Goal: Transaction & Acquisition: Purchase product/service

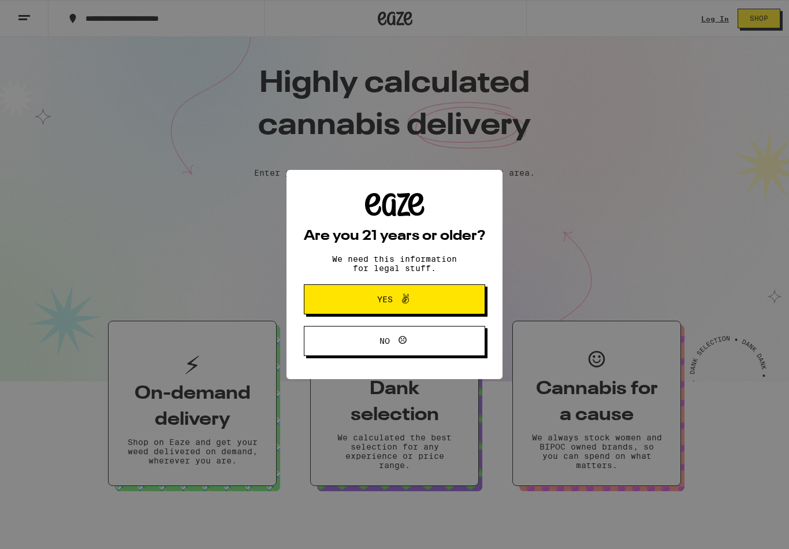
click at [718, 21] on div "Are you 21 years or older? We need this information for legal stuff. Yes No" at bounding box center [394, 274] width 789 height 549
click at [436, 290] on button "Yes" at bounding box center [394, 299] width 181 height 30
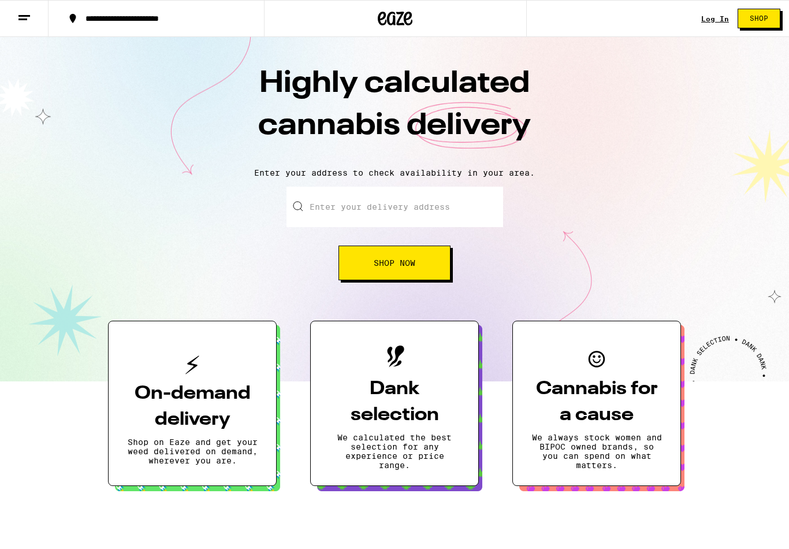
click at [714, 21] on link "Log In" at bounding box center [716, 19] width 28 height 8
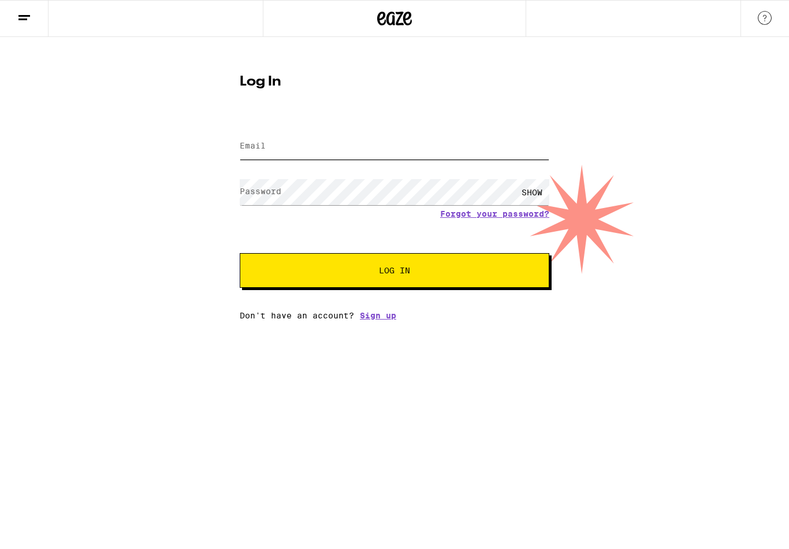
click at [344, 146] on input "Email" at bounding box center [395, 146] width 310 height 26
type input "[EMAIL_ADDRESS][DOMAIN_NAME]"
click at [530, 196] on div "SHOW" at bounding box center [532, 192] width 35 height 26
click at [395, 272] on button "Log In" at bounding box center [395, 270] width 310 height 35
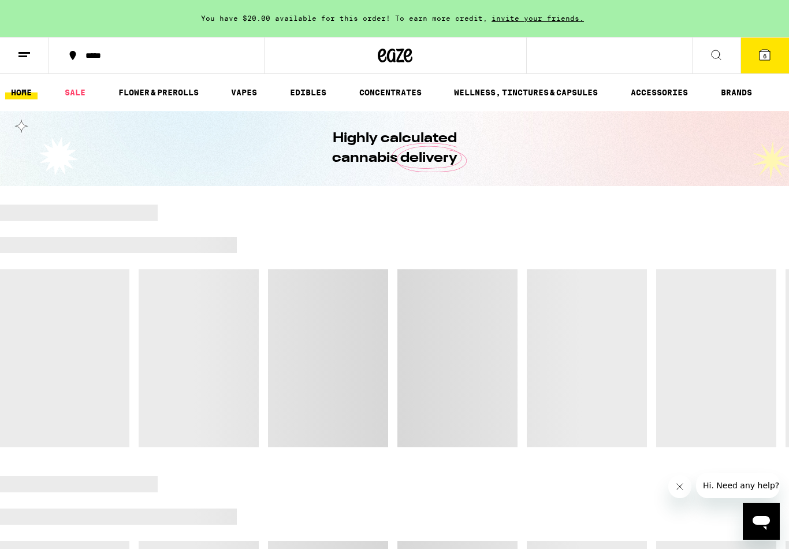
click at [763, 54] on icon at bounding box center [765, 55] width 10 height 10
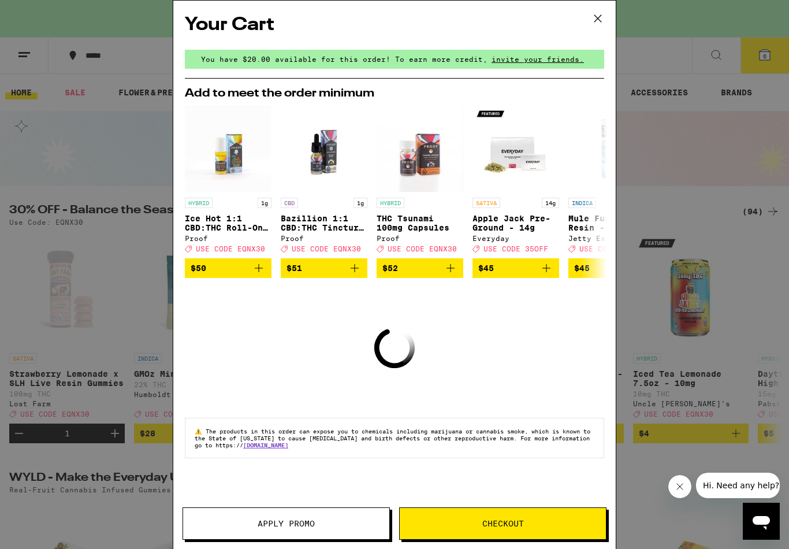
click at [541, 530] on button "Checkout" at bounding box center [502, 523] width 207 height 32
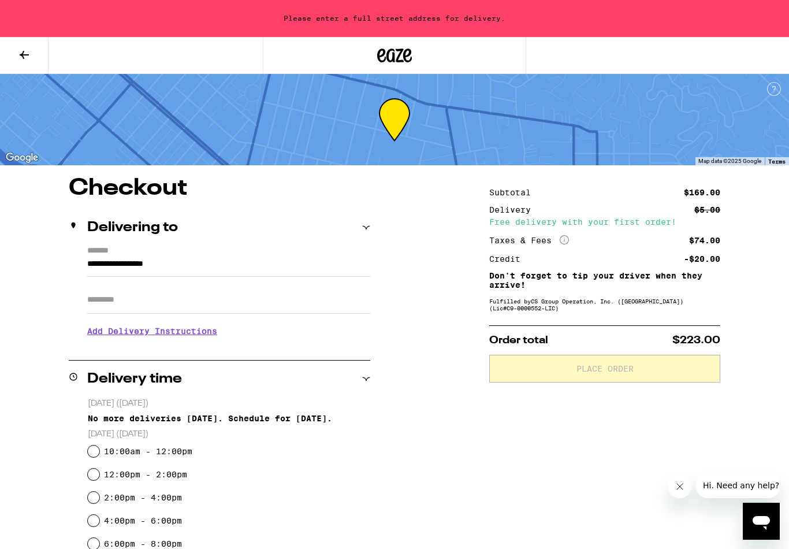
click at [110, 265] on input "**********" at bounding box center [228, 267] width 283 height 20
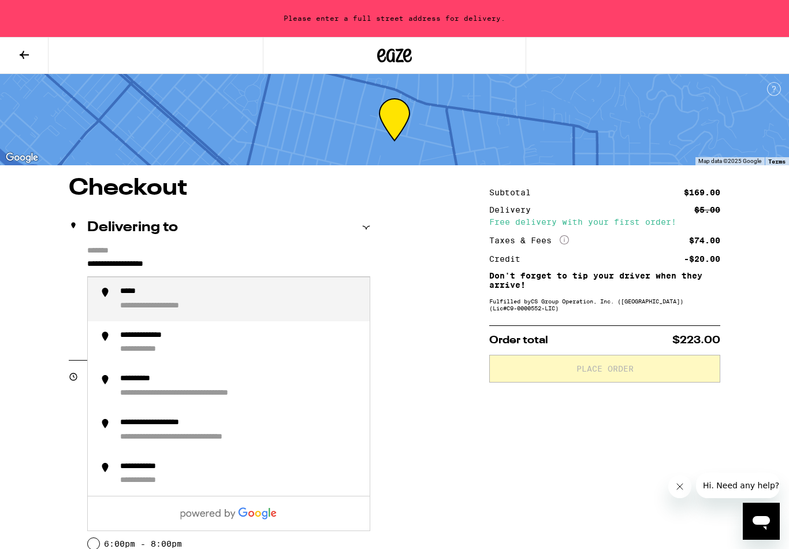
click at [151, 267] on input "**********" at bounding box center [228, 267] width 283 height 20
click at [173, 311] on div "**********" at bounding box center [151, 306] width 63 height 11
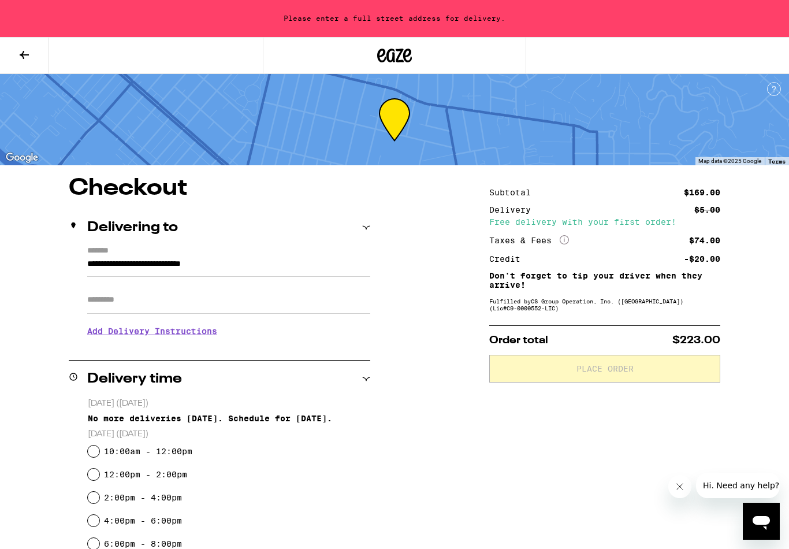
type input "**********"
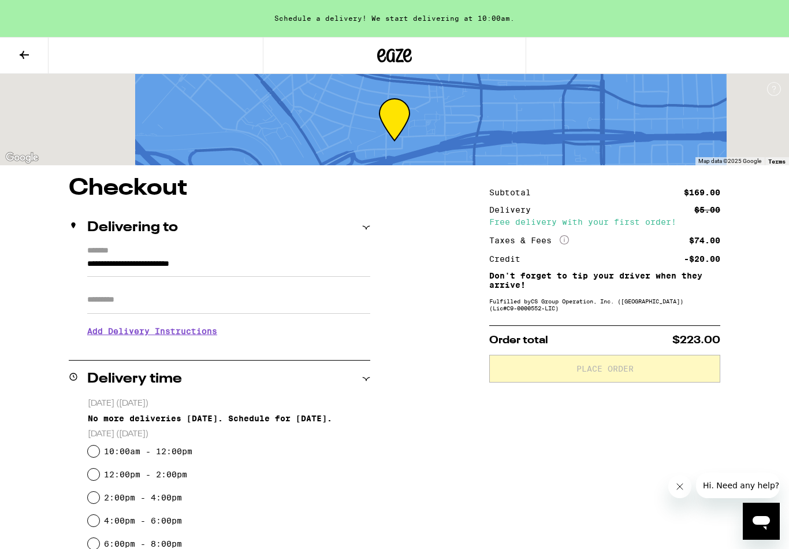
click at [164, 309] on input "Apt/Suite" at bounding box center [228, 300] width 283 height 28
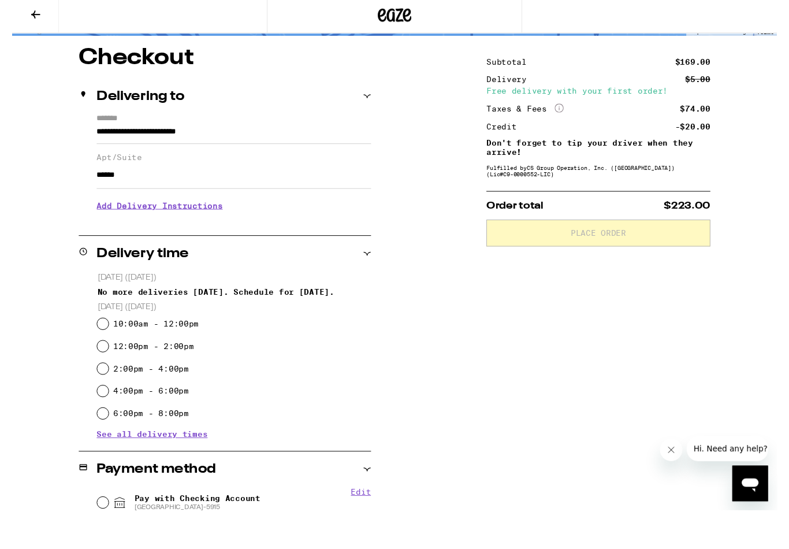
scroll to position [94, 0]
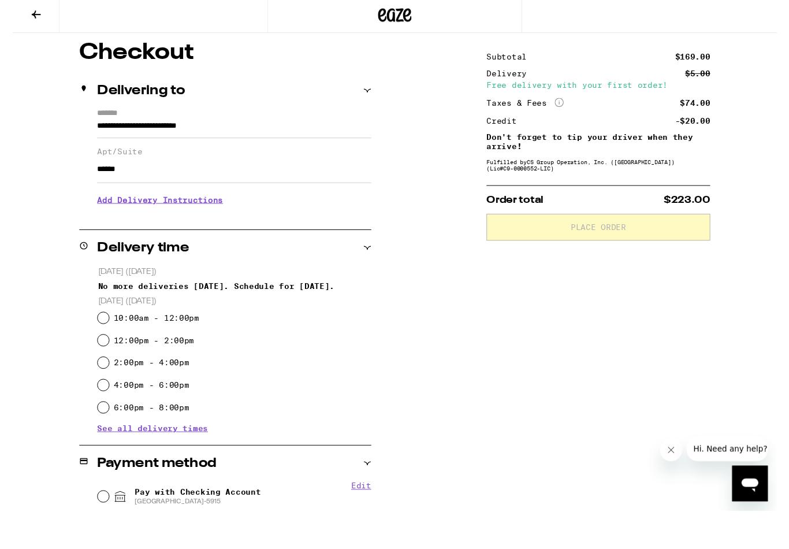
type input "******"
click at [125, 363] on label "10:00am - 12:00pm" at bounding box center [148, 367] width 88 height 9
click at [99, 362] on input "10:00am - 12:00pm" at bounding box center [94, 368] width 12 height 12
radio input "true"
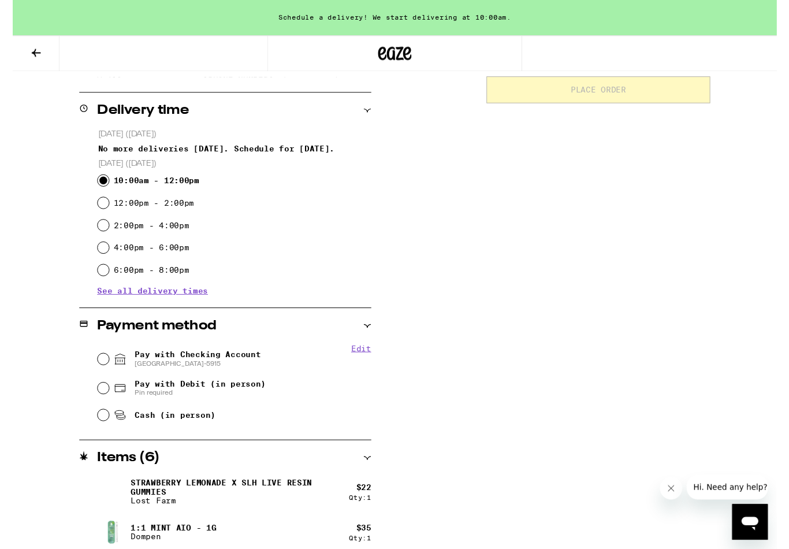
scroll to position [277, 0]
click at [206, 375] on span "[GEOGRAPHIC_DATA]-5915" at bounding box center [191, 374] width 130 height 9
click at [99, 375] on input "Pay with Checking Account CHASE COLLEGE-5915" at bounding box center [94, 370] width 12 height 12
radio input "true"
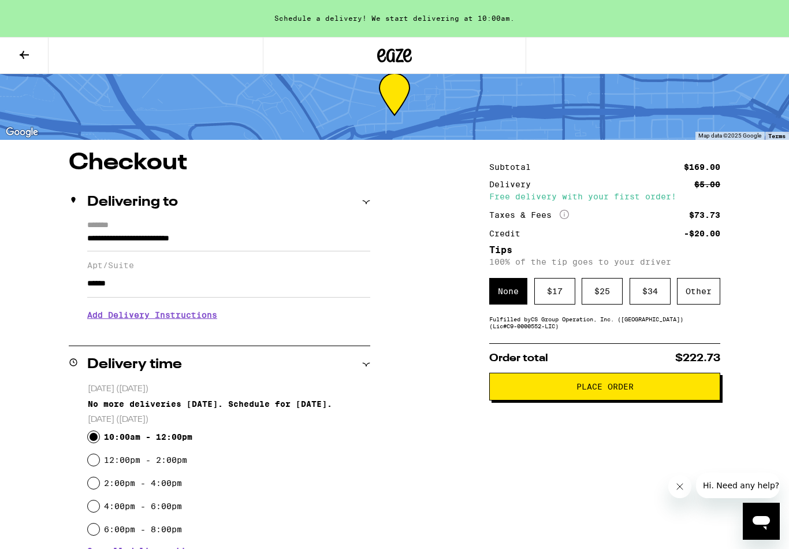
scroll to position [22, 0]
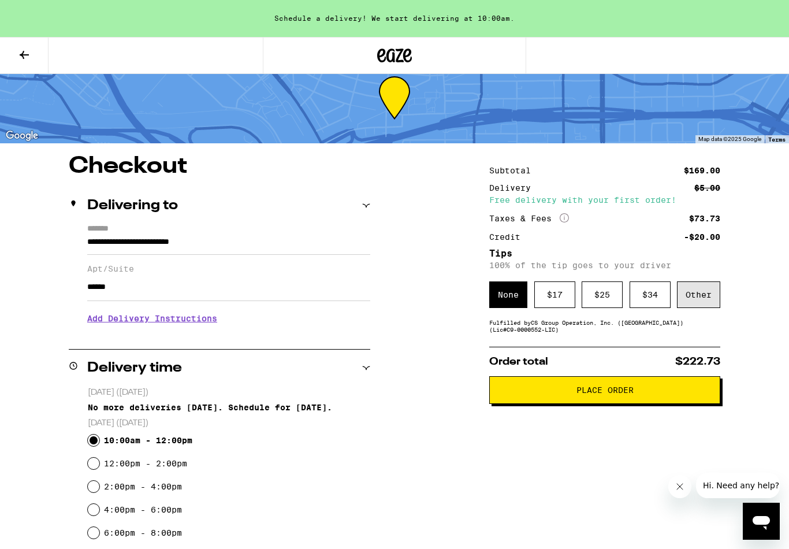
click at [699, 308] on div "Other" at bounding box center [698, 294] width 43 height 27
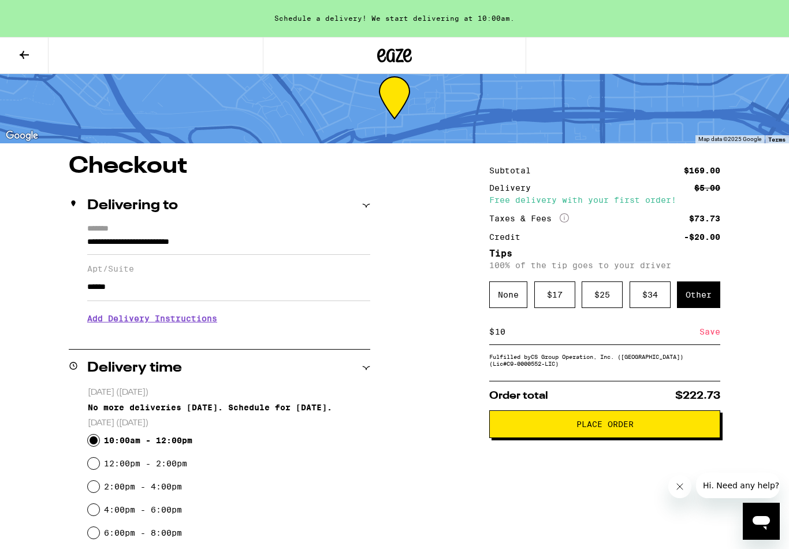
type input "1"
